Goal: Find specific page/section: Find specific page/section

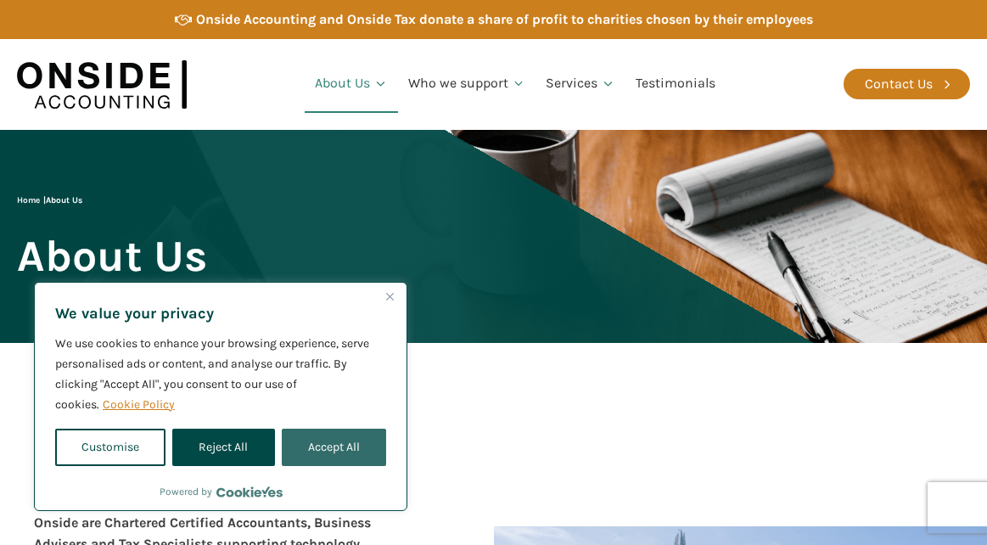
click at [349, 431] on button "Accept All" at bounding box center [334, 446] width 104 height 37
checkbox input "true"
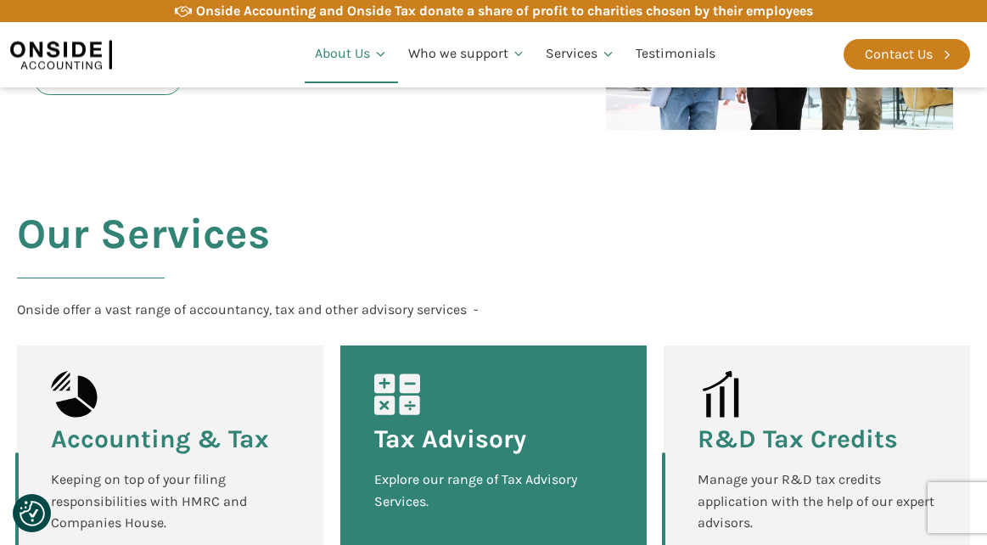
scroll to position [1866, 0]
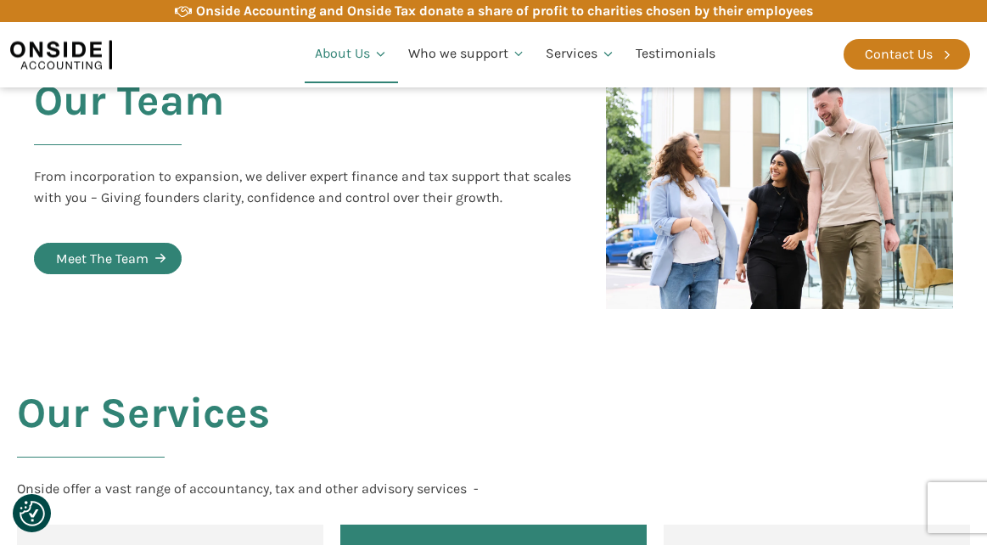
click at [137, 248] on div "Meet The Team" at bounding box center [102, 259] width 92 height 22
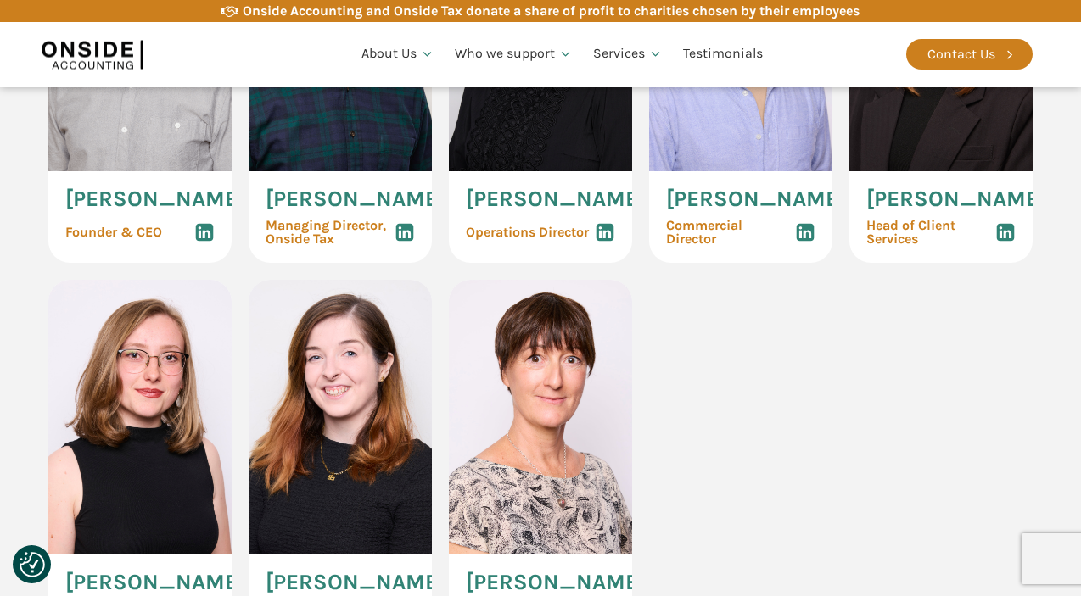
scroll to position [1018, 0]
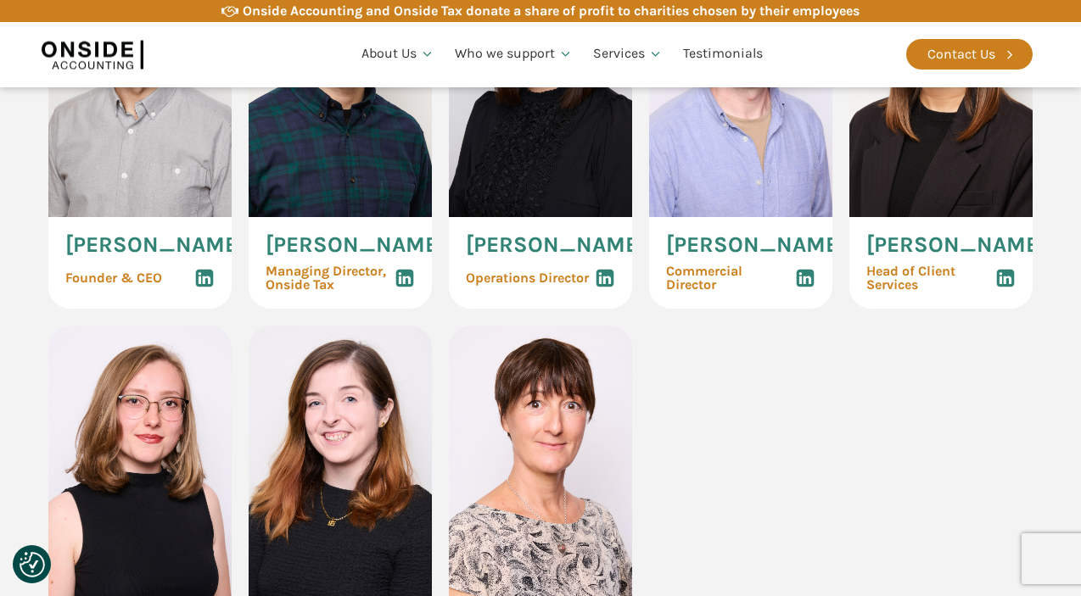
click at [204, 288] on icon at bounding box center [204, 278] width 20 height 20
